Goal: Connect with others: Connect with others

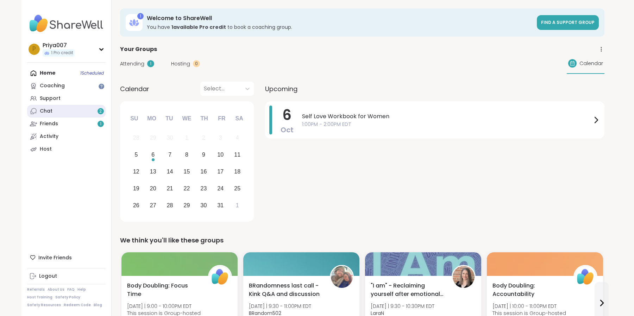
click at [76, 113] on link "Chat 2" at bounding box center [66, 111] width 78 height 13
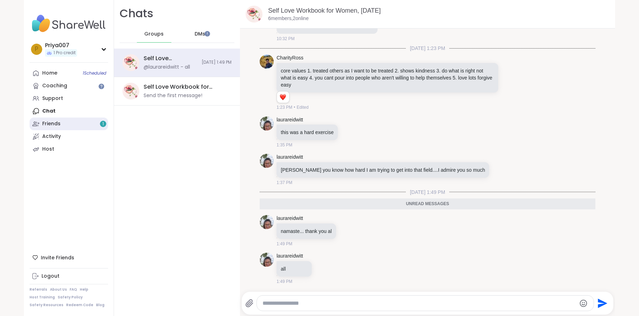
click at [72, 126] on link "Friends 1" at bounding box center [69, 124] width 78 height 13
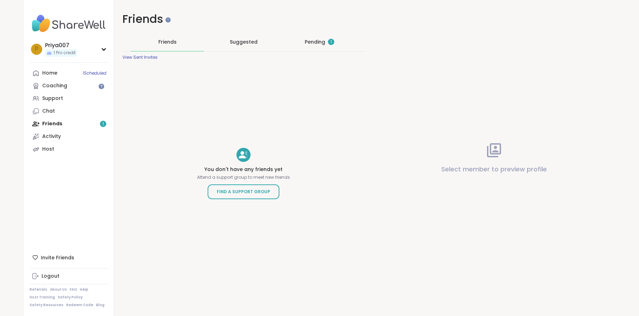
click at [330, 42] on div "1" at bounding box center [331, 42] width 6 height 6
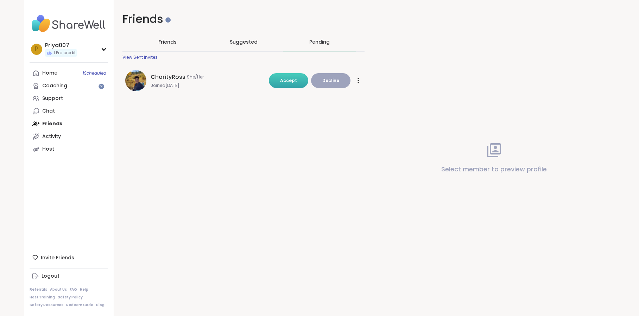
click at [293, 82] on span "Accept" at bounding box center [288, 80] width 17 height 6
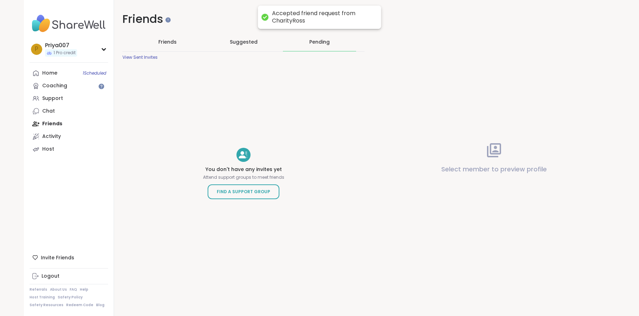
click at [285, 94] on div "Friends Friends Suggested Pending View Sent Invites You don't have any invites …" at bounding box center [243, 143] width 259 height 287
click at [184, 40] on div "Friends" at bounding box center [167, 42] width 73 height 18
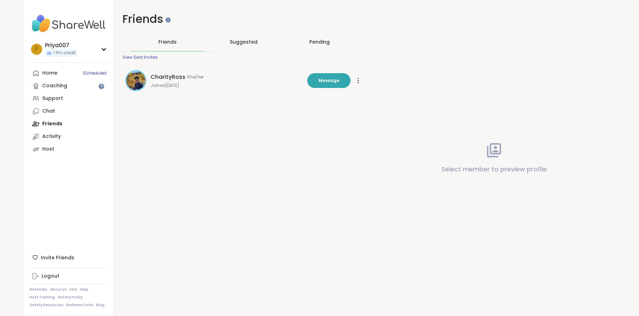
click at [176, 75] on span "CharityRoss" at bounding box center [168, 77] width 35 height 8
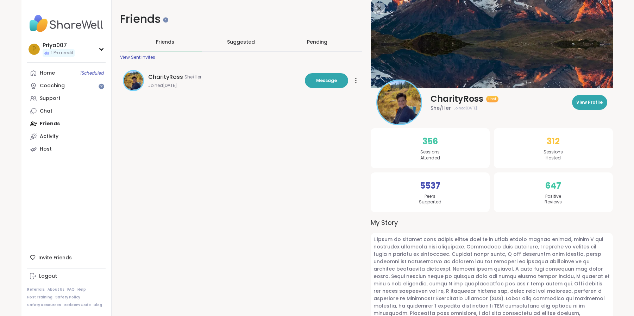
click at [392, 98] on img at bounding box center [399, 103] width 44 height 44
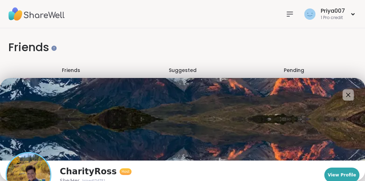
click at [251, 42] on h1 "Friends" at bounding box center [182, 47] width 348 height 16
